Goal: Navigation & Orientation: Go to known website

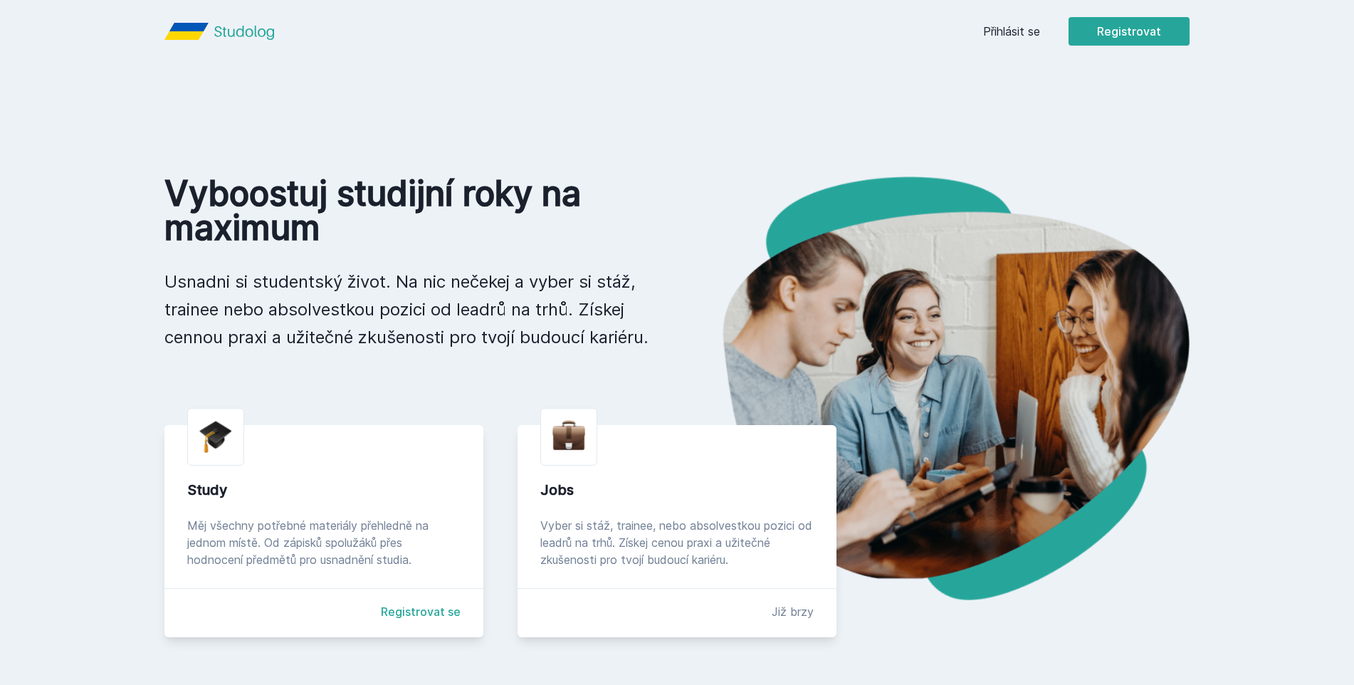
click at [1019, 38] on link "Přihlásit se" at bounding box center [1011, 31] width 57 height 17
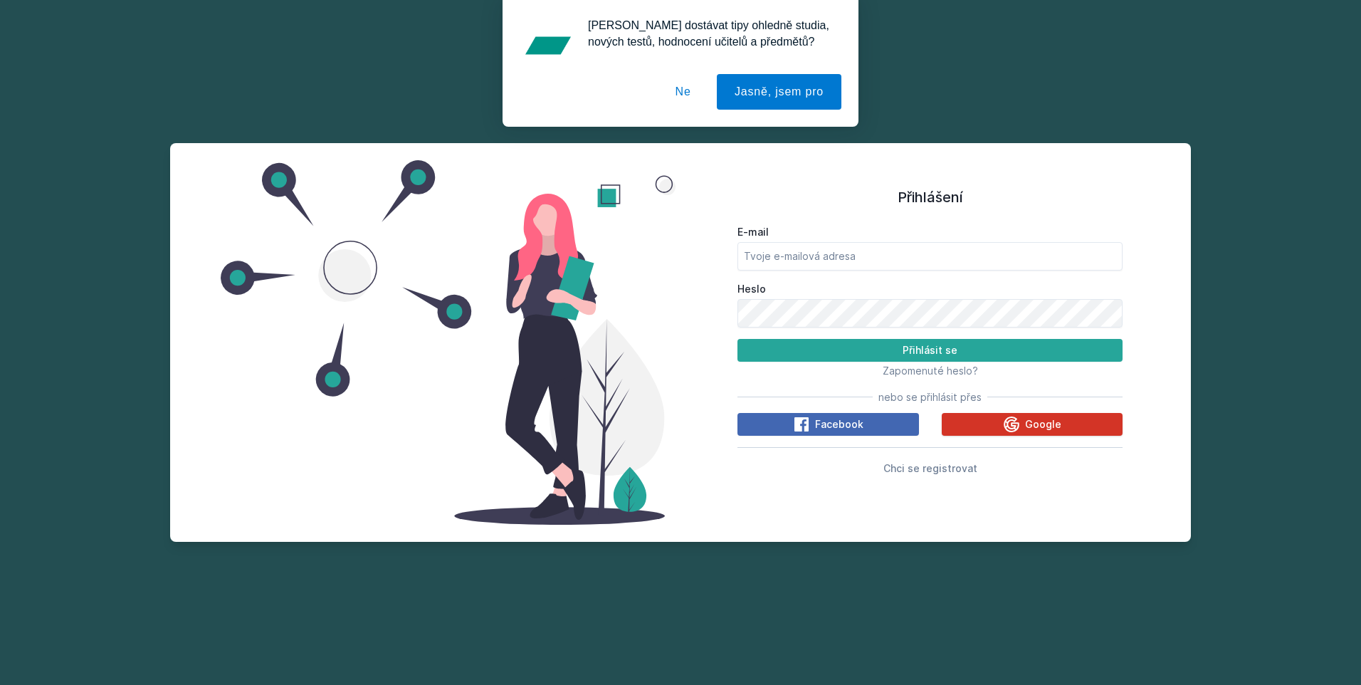
click at [978, 426] on button "Google" at bounding box center [1033, 424] width 182 height 23
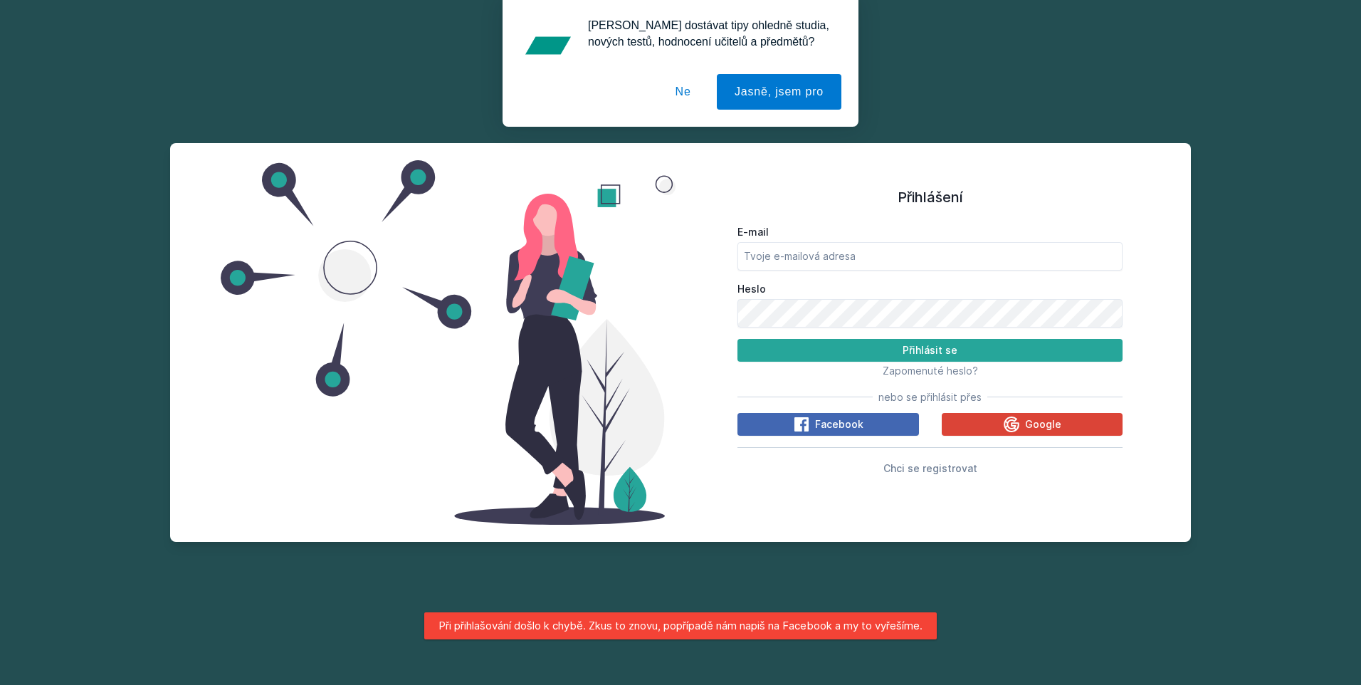
click at [704, 87] on button "Ne" at bounding box center [683, 92] width 51 height 36
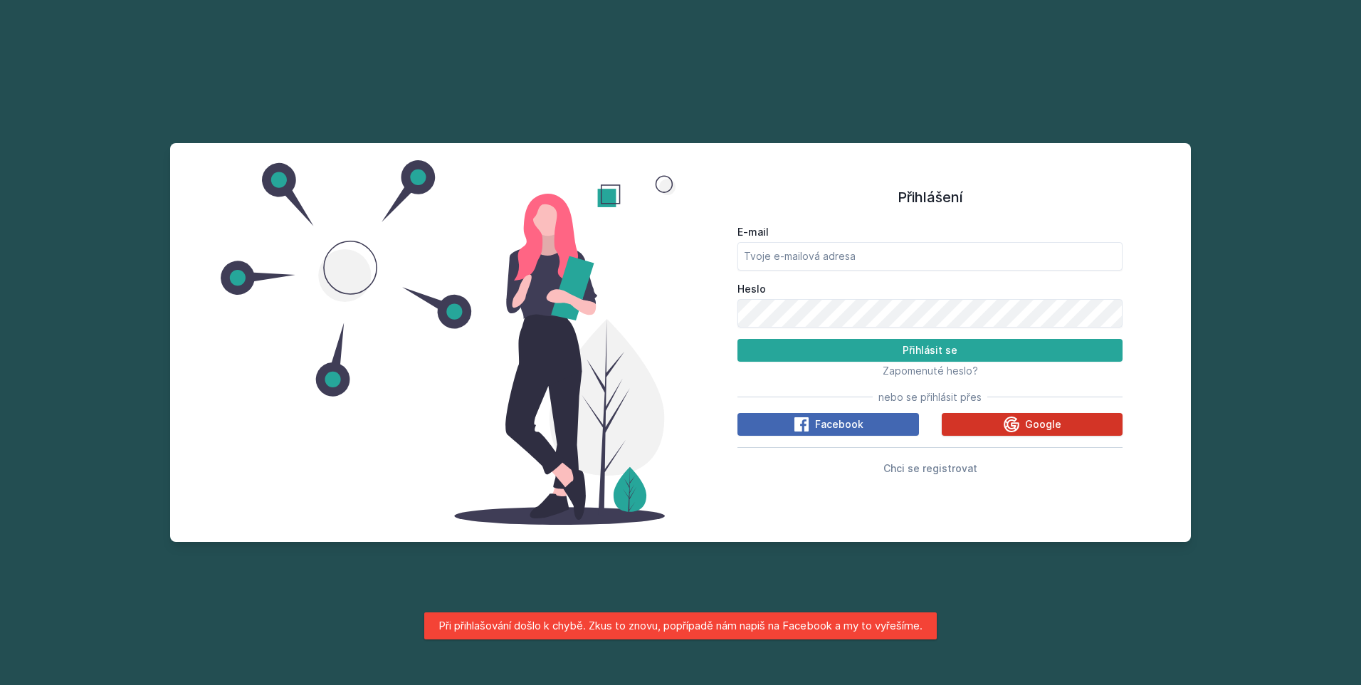
click at [997, 423] on button "Google" at bounding box center [1033, 424] width 182 height 23
